Goal: Transaction & Acquisition: Purchase product/service

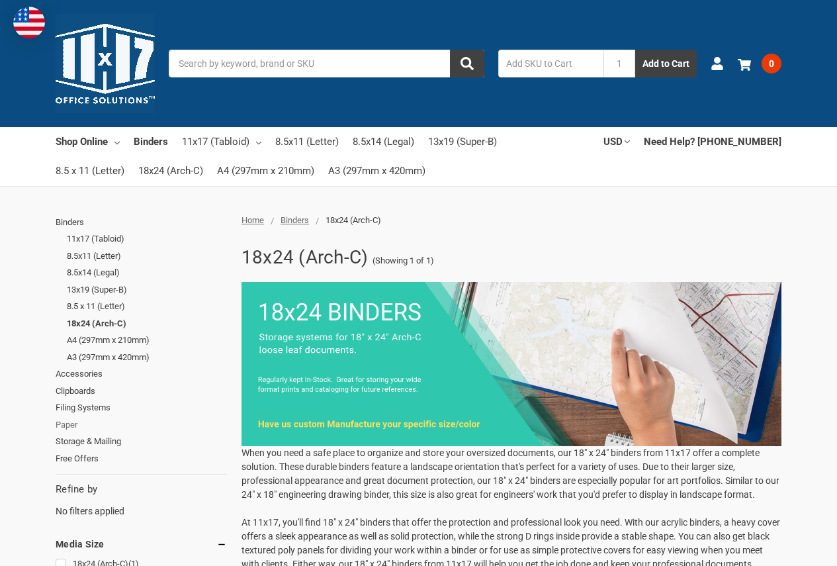
scroll to position [66, 0]
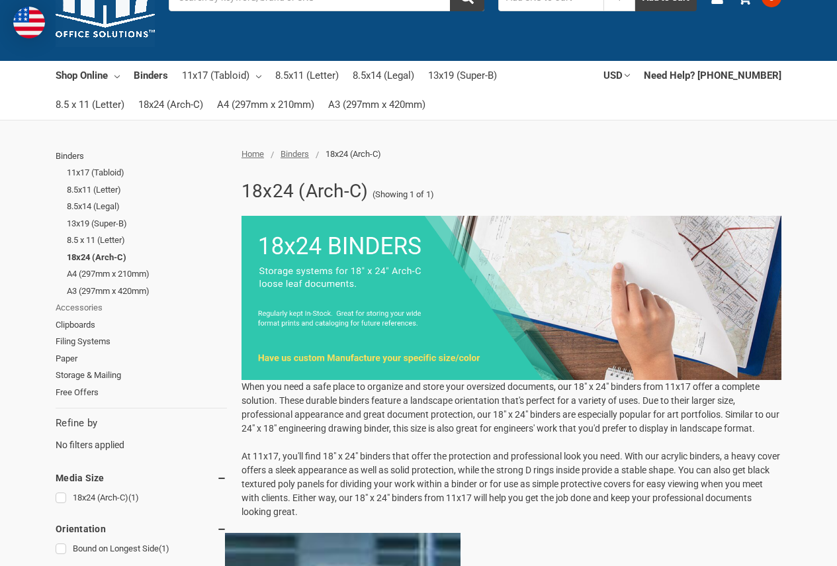
click at [87, 306] on link "Accessories" at bounding box center [141, 307] width 171 height 17
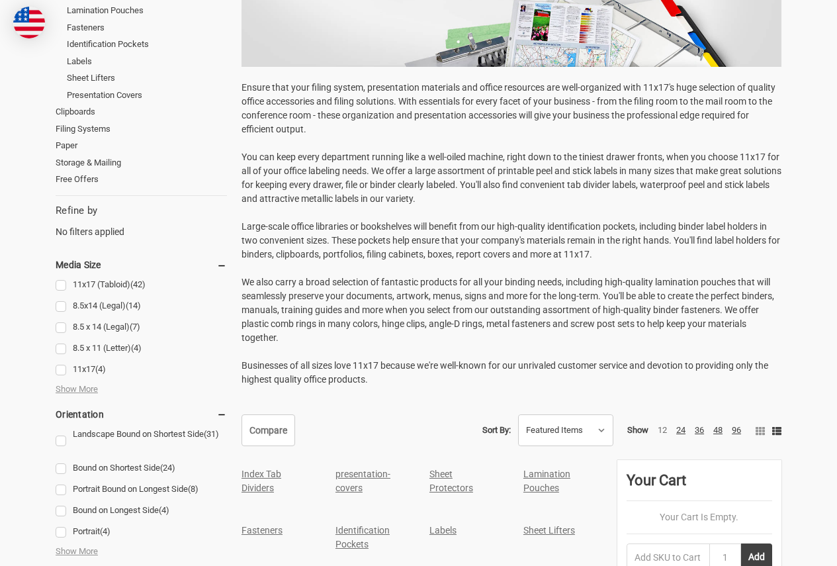
scroll to position [331, 0]
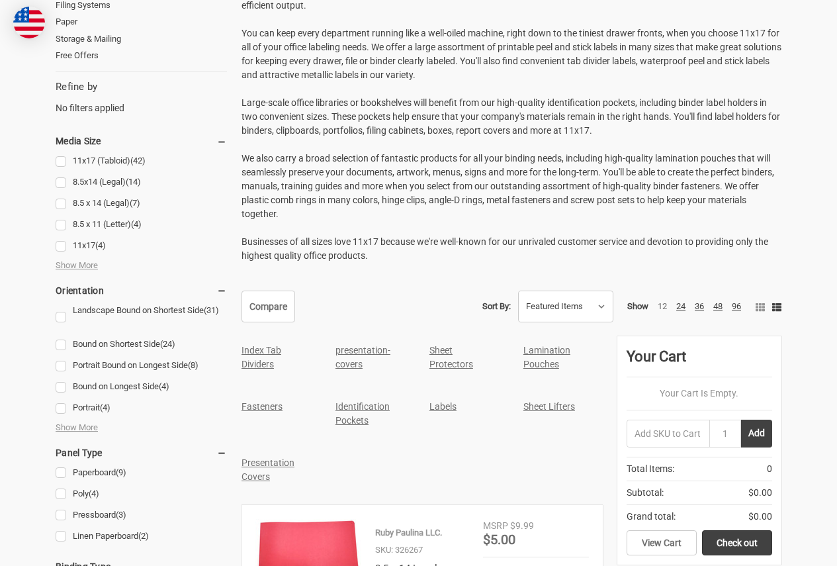
scroll to position [397, 0]
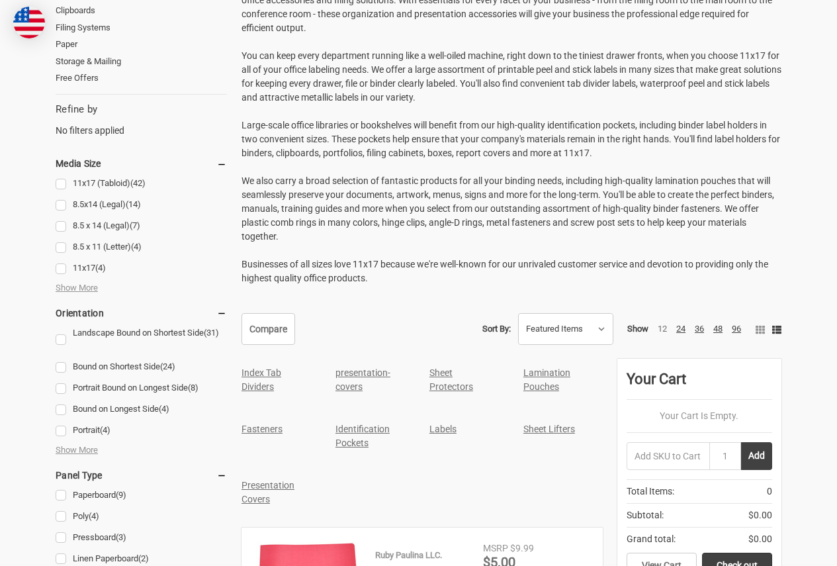
click at [440, 375] on link "Sheet Protectors" at bounding box center [452, 379] width 44 height 24
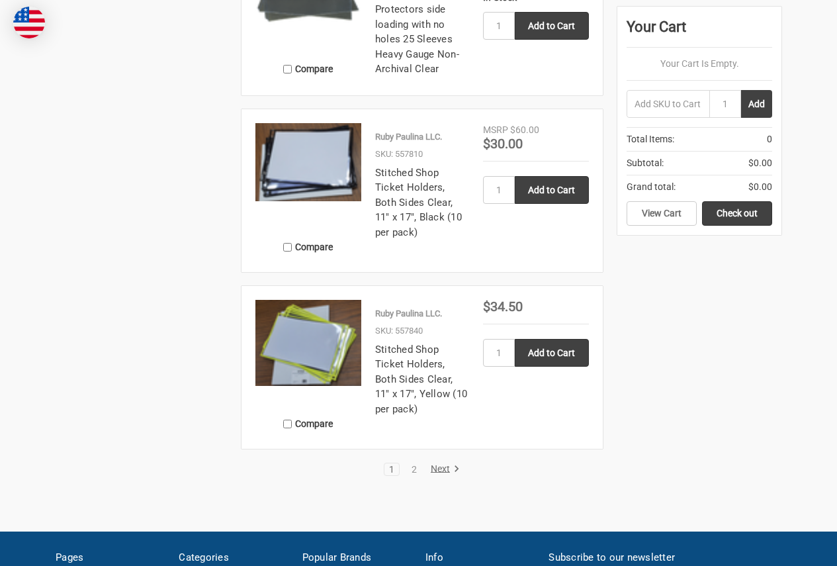
scroll to position [2449, 0]
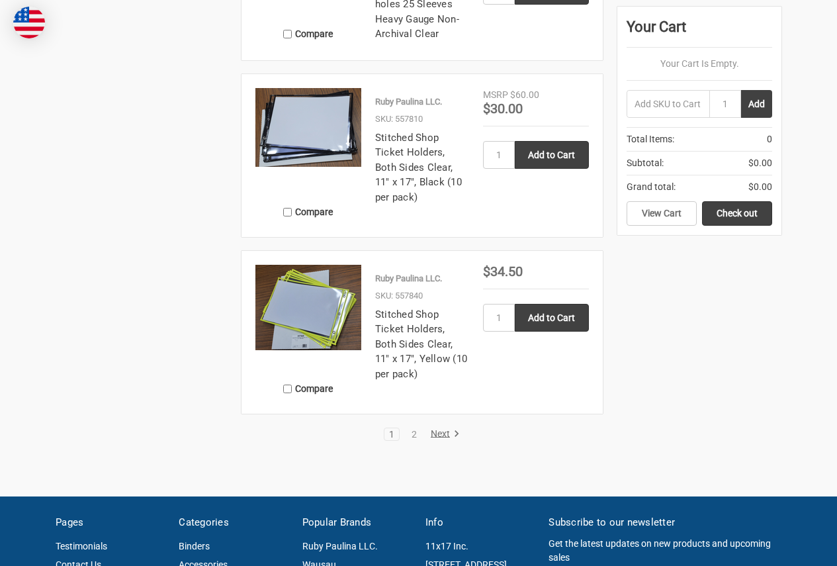
click at [441, 429] on link "Next" at bounding box center [443, 434] width 34 height 12
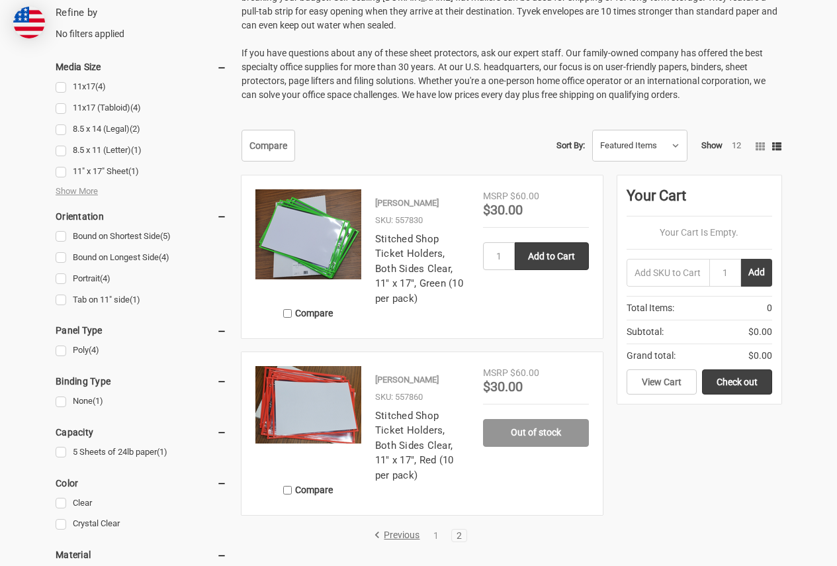
scroll to position [596, 0]
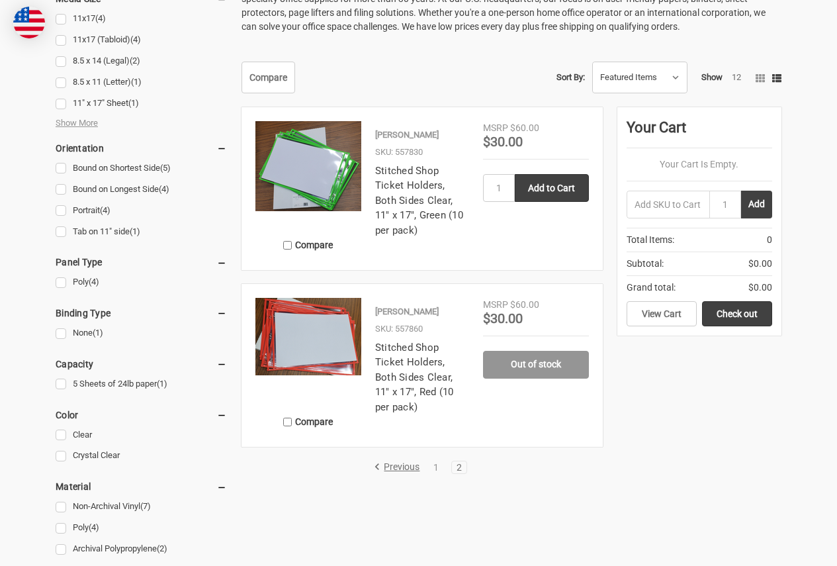
click at [392, 465] on link "Previous" at bounding box center [399, 467] width 50 height 12
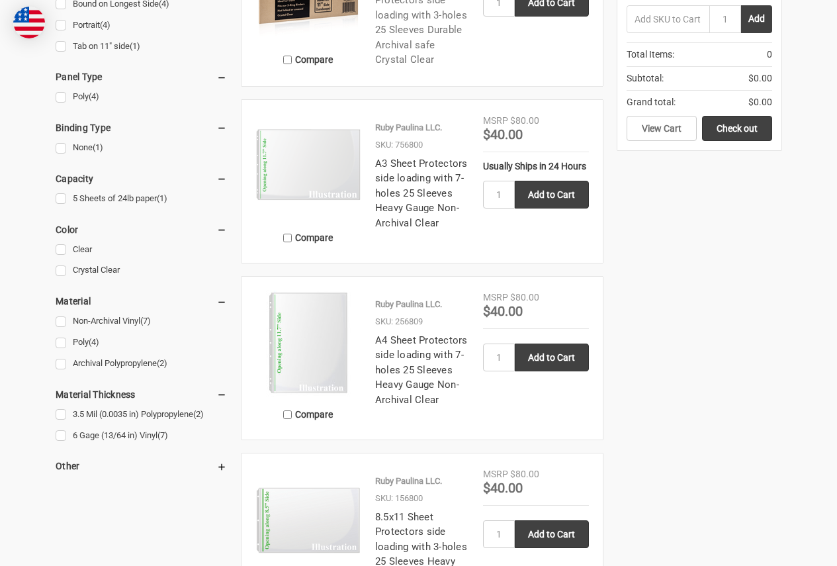
scroll to position [860, 0]
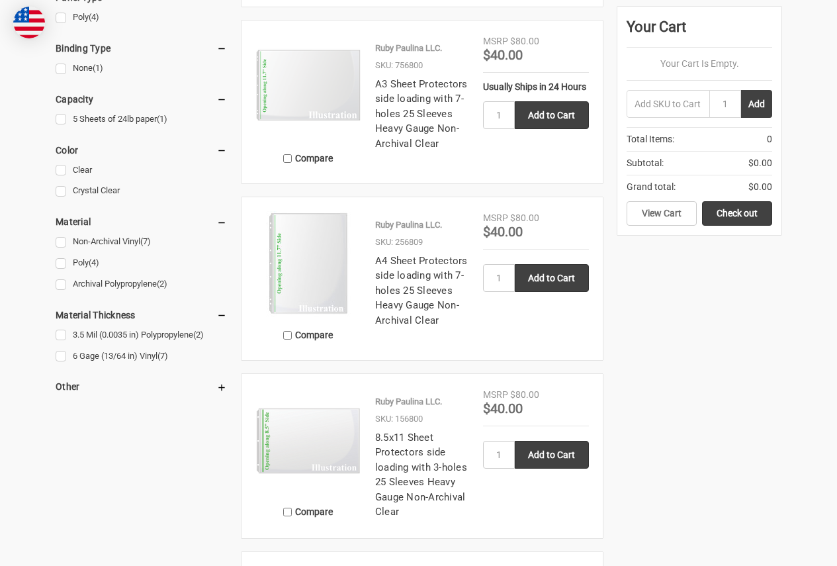
click at [314, 267] on img at bounding box center [308, 264] width 106 height 106
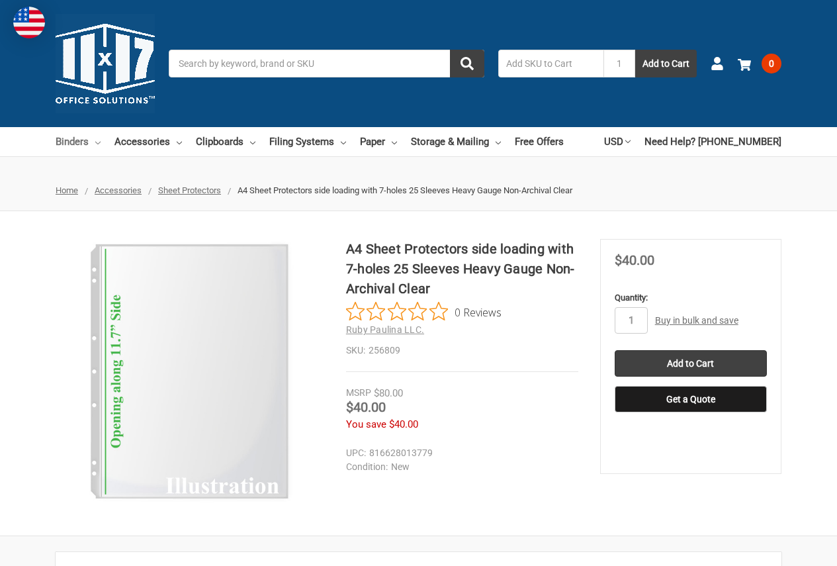
click at [75, 144] on link "Binders" at bounding box center [78, 141] width 45 height 29
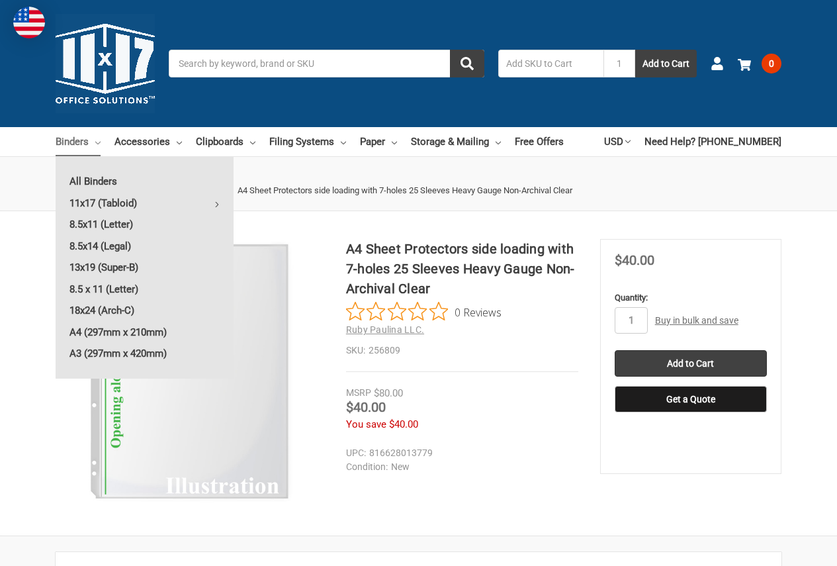
click at [320, 66] on input "Search" at bounding box center [327, 64] width 316 height 28
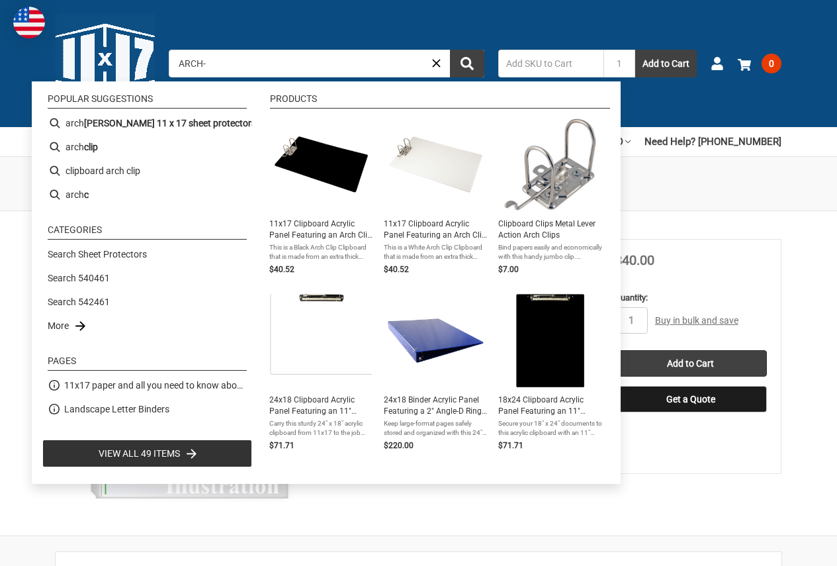
type input "ARCH-C"
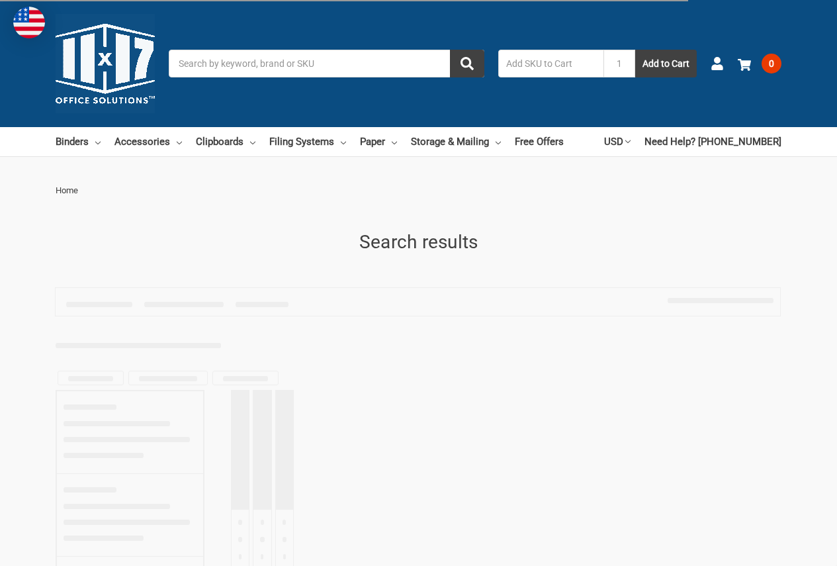
type input "ARCH-C"
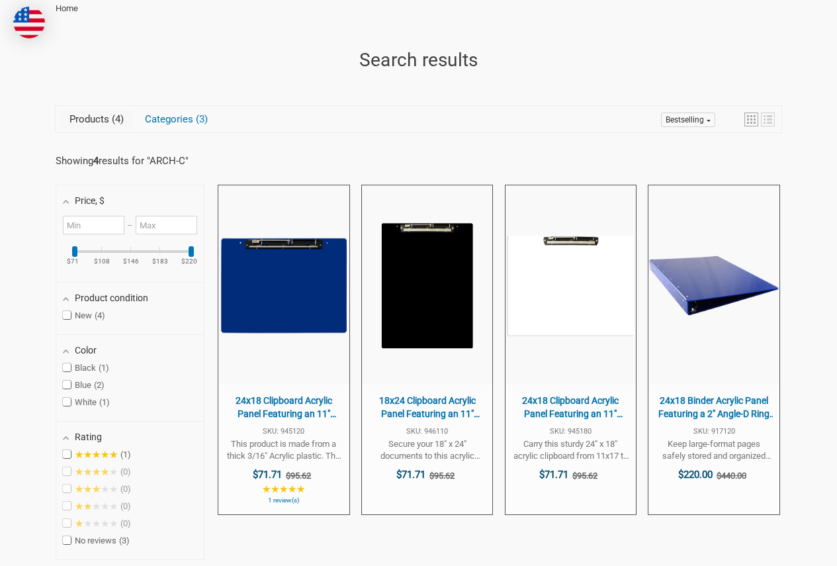
scroll to position [265, 0]
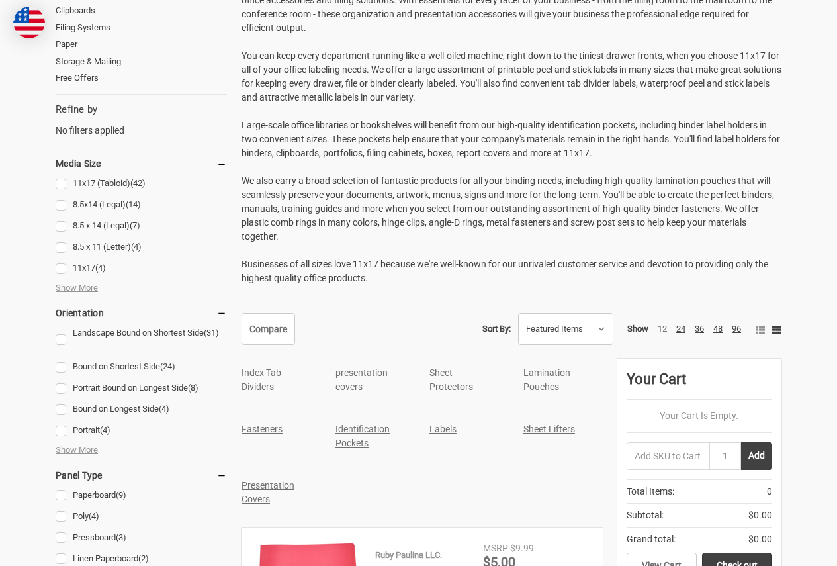
click at [533, 375] on link "Lamination Pouches" at bounding box center [547, 379] width 47 height 24
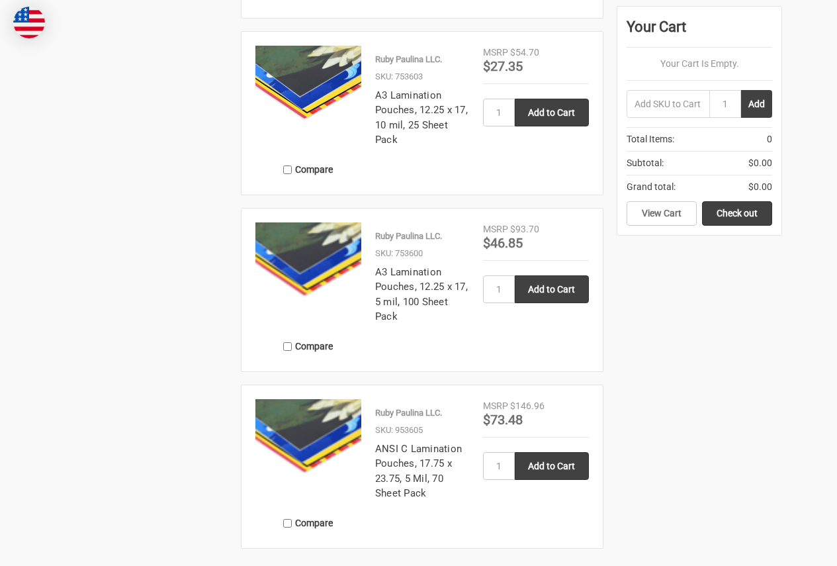
scroll to position [1324, 0]
